Goal: Information Seeking & Learning: Learn about a topic

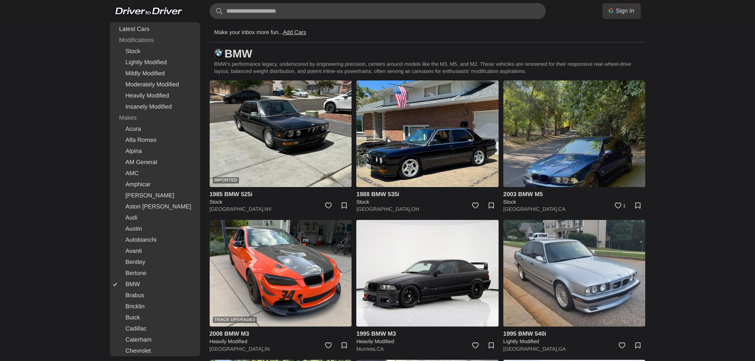
click at [559, 145] on img at bounding box center [574, 133] width 142 height 107
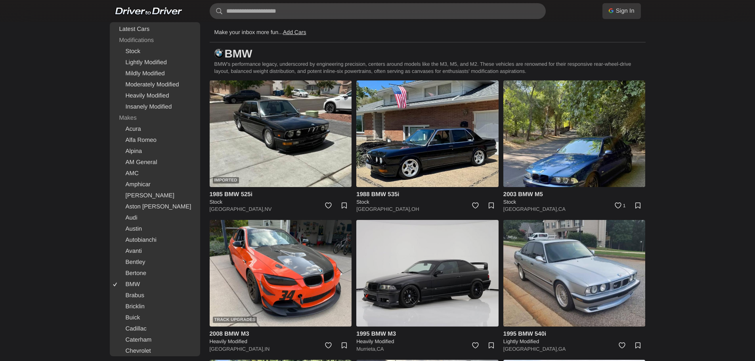
click at [430, 220] on img at bounding box center [427, 273] width 142 height 107
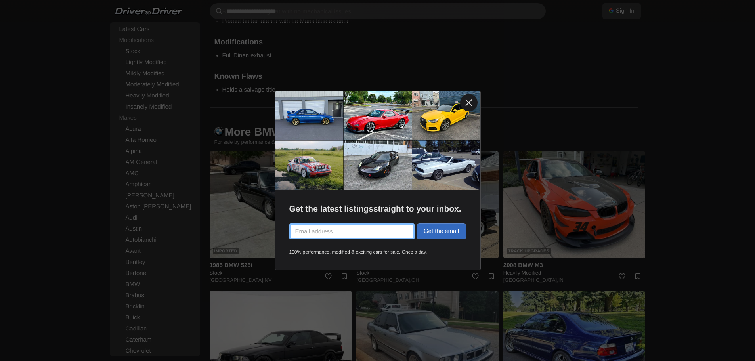
scroll to position [1150, 0]
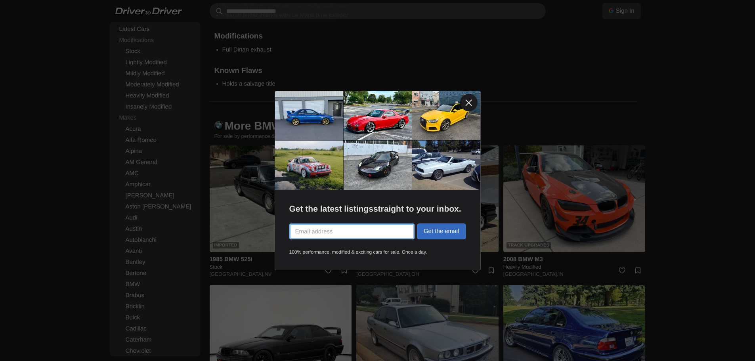
click at [472, 100] on link at bounding box center [468, 102] width 17 height 17
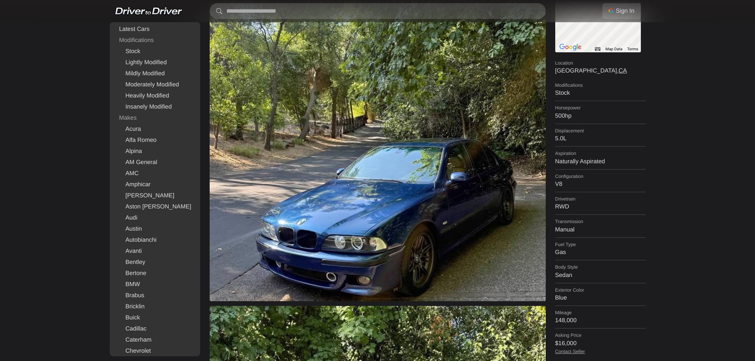
scroll to position [119, 0]
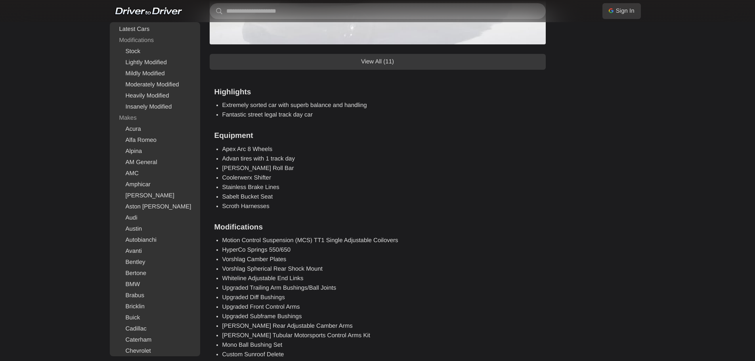
scroll to position [515, 0]
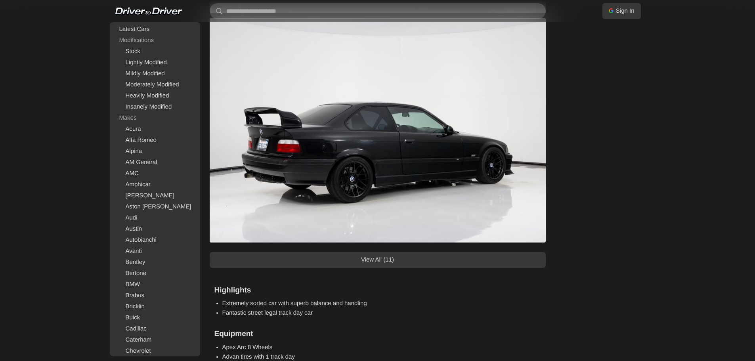
click at [402, 263] on link "View All (11)" at bounding box center [378, 260] width 336 height 16
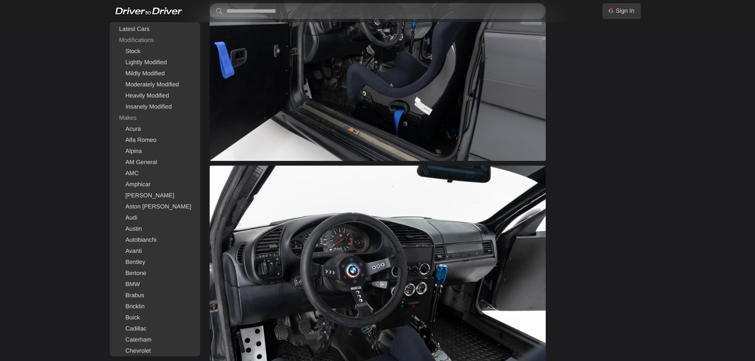
scroll to position [2379, 0]
